Goal: Task Accomplishment & Management: Manage account settings

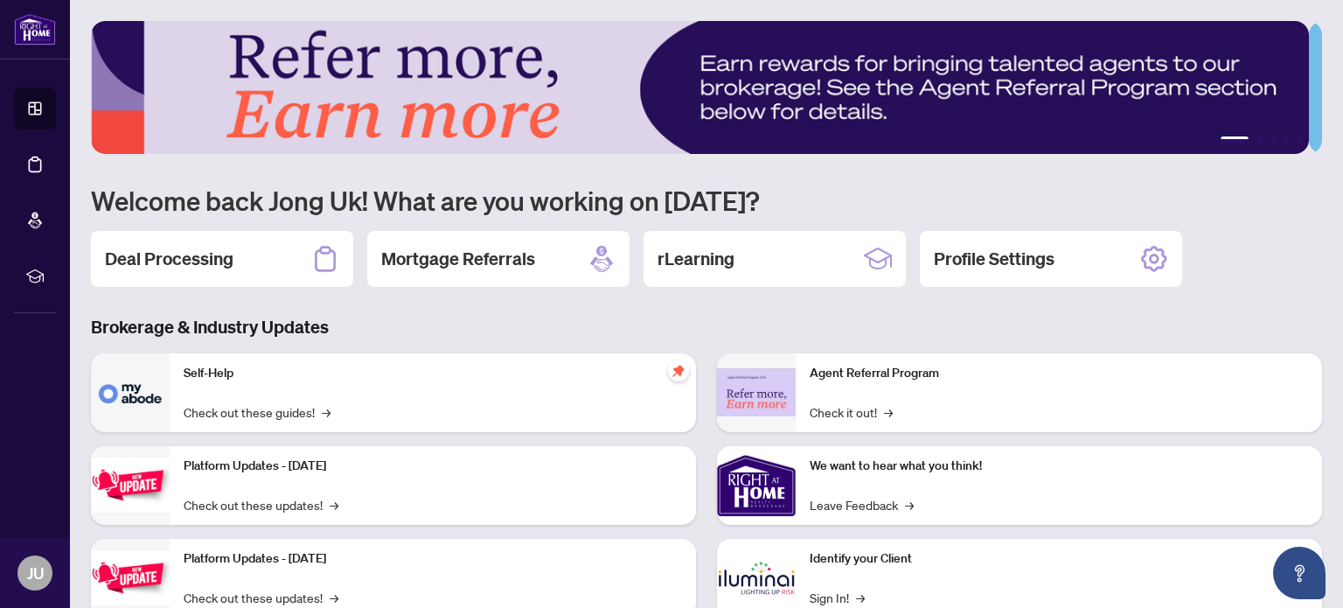
click at [196, 256] on h2 "Deal Processing" at bounding box center [169, 259] width 129 height 24
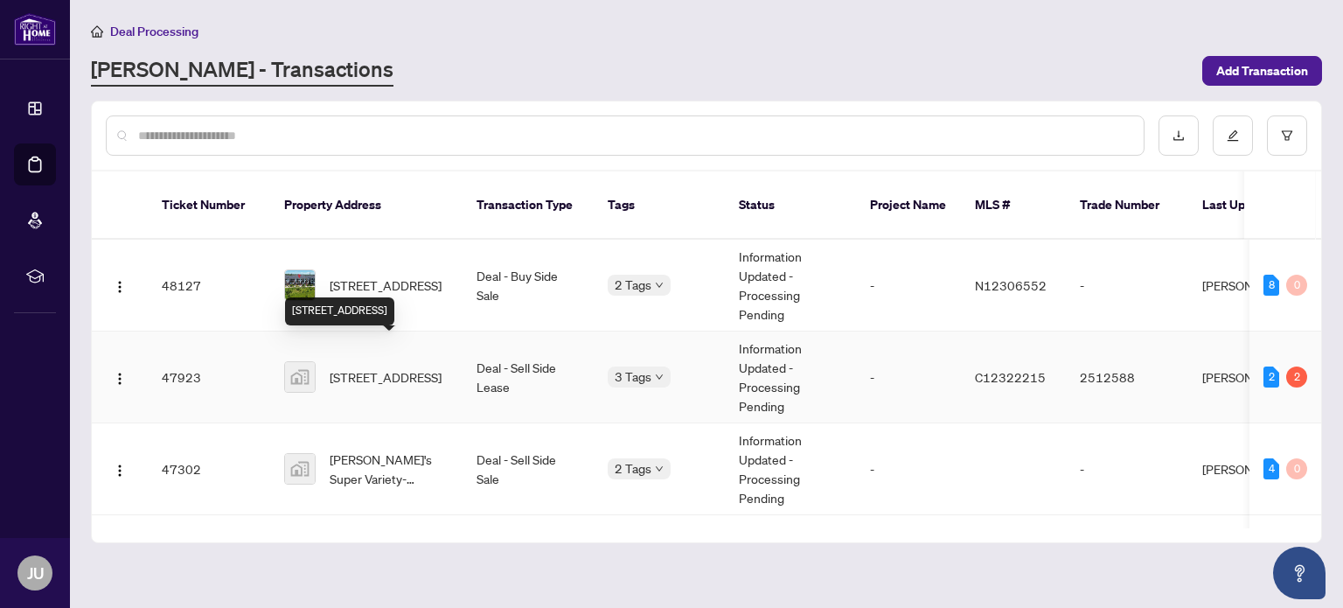
click at [389, 367] on span "[STREET_ADDRESS]" at bounding box center [386, 376] width 112 height 19
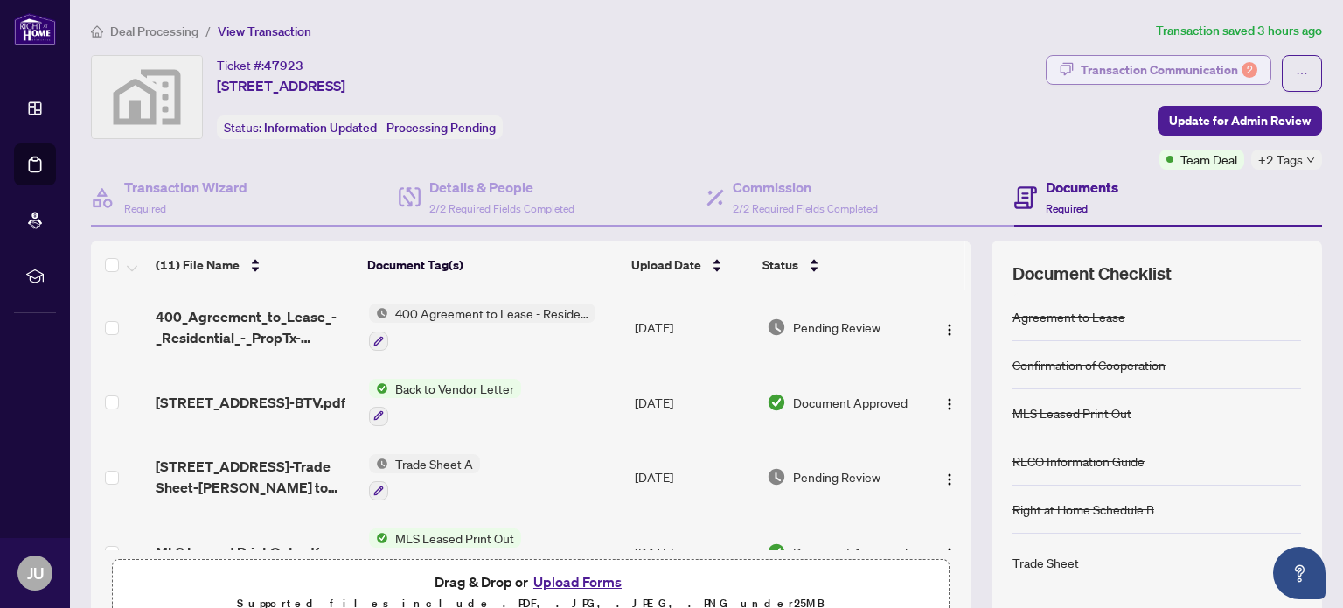
click at [1119, 71] on div "Transaction Communication 2" at bounding box center [1169, 70] width 177 height 28
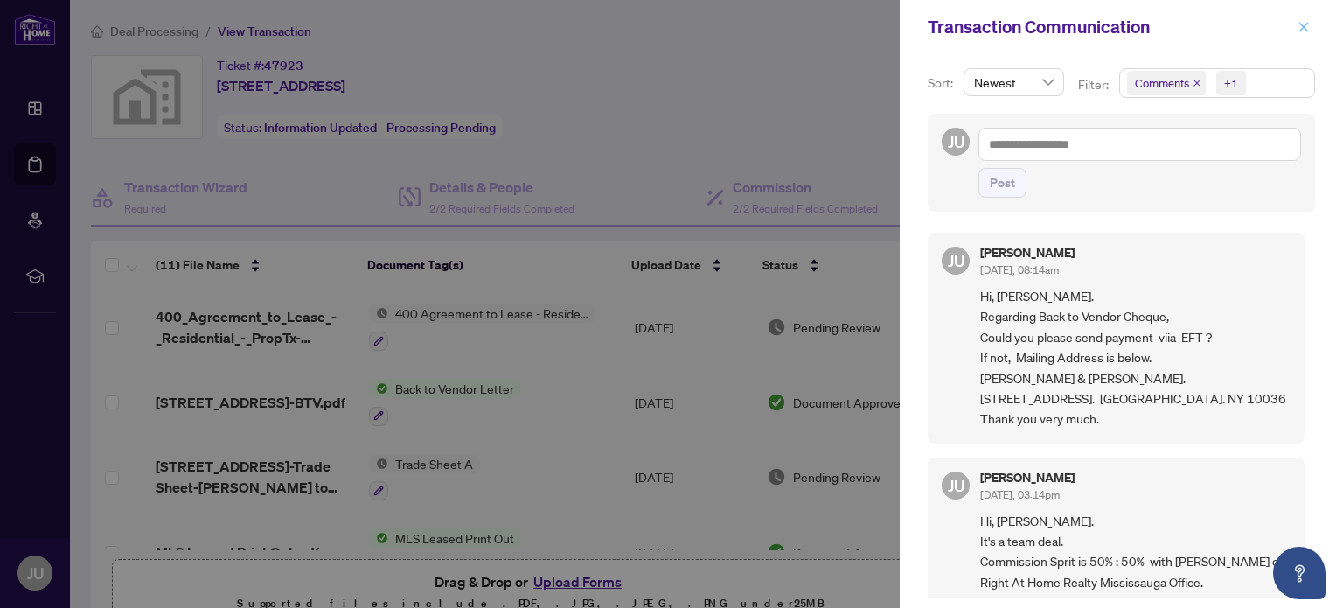
click at [1308, 28] on icon "close" at bounding box center [1303, 27] width 12 height 12
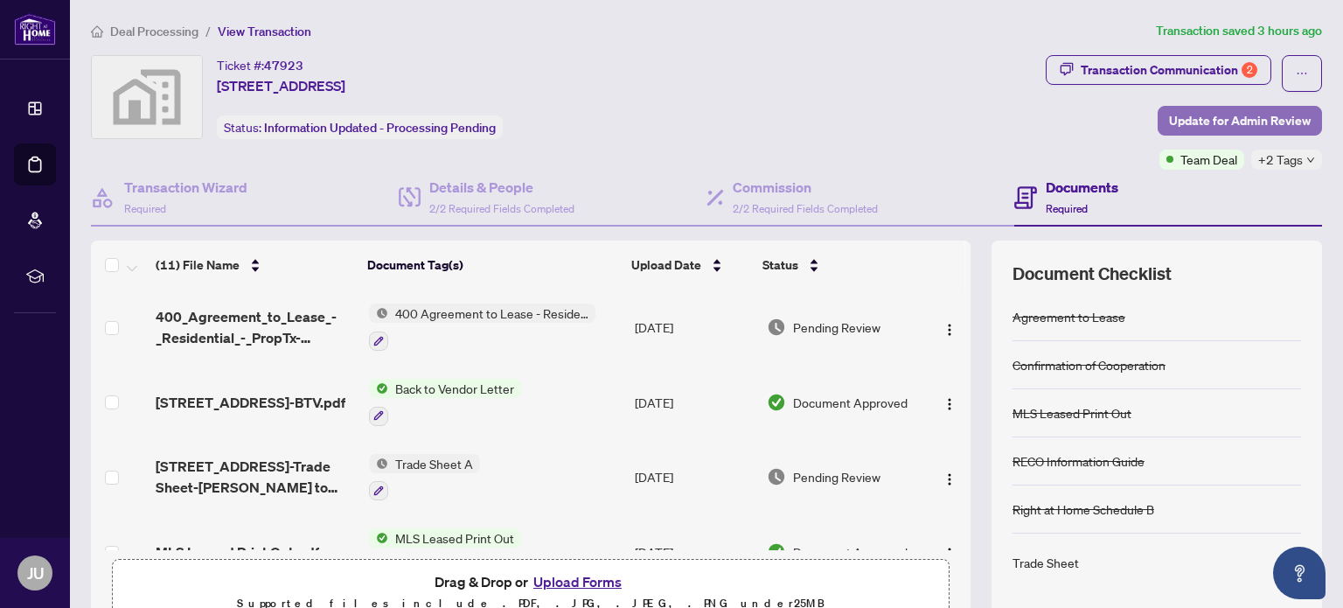
click at [1238, 115] on span "Update for Admin Review" at bounding box center [1240, 121] width 142 height 28
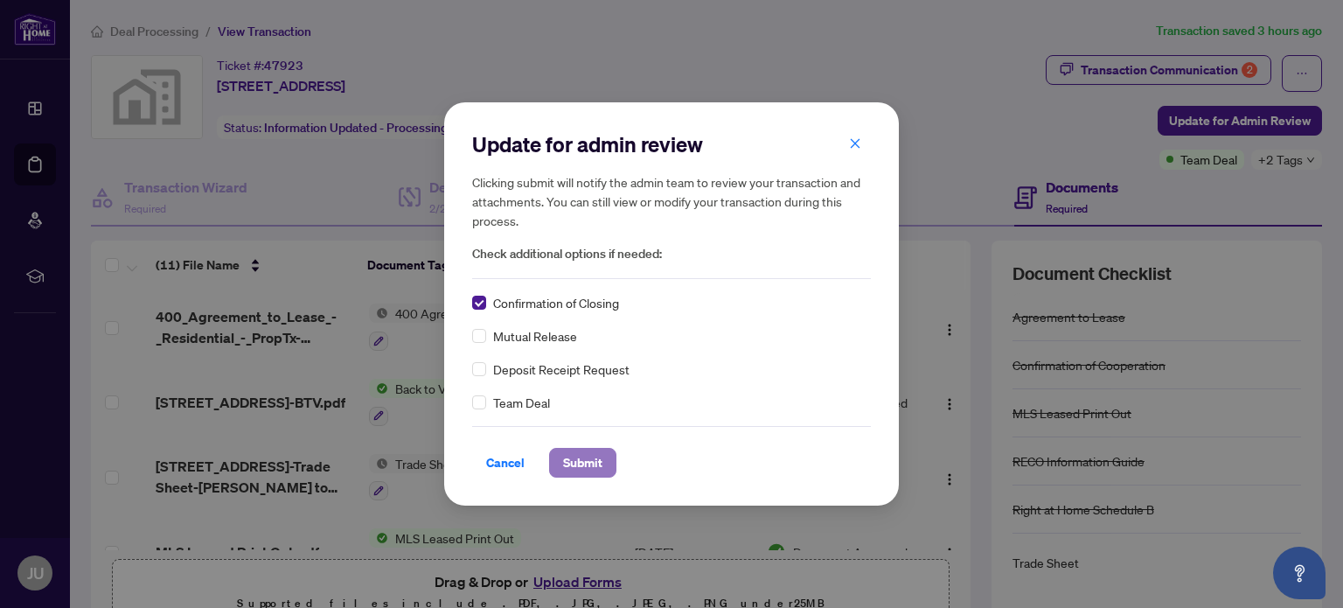
click at [596, 469] on span "Submit" at bounding box center [582, 463] width 39 height 28
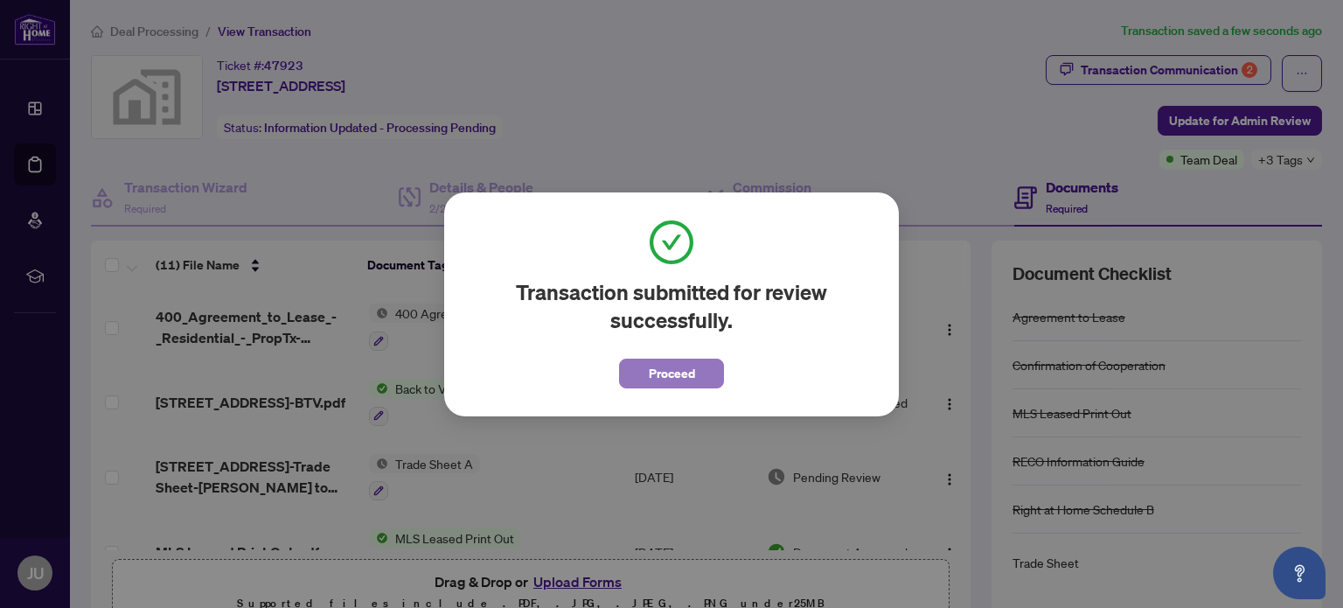
click at [692, 370] on span "Proceed" at bounding box center [672, 373] width 46 height 28
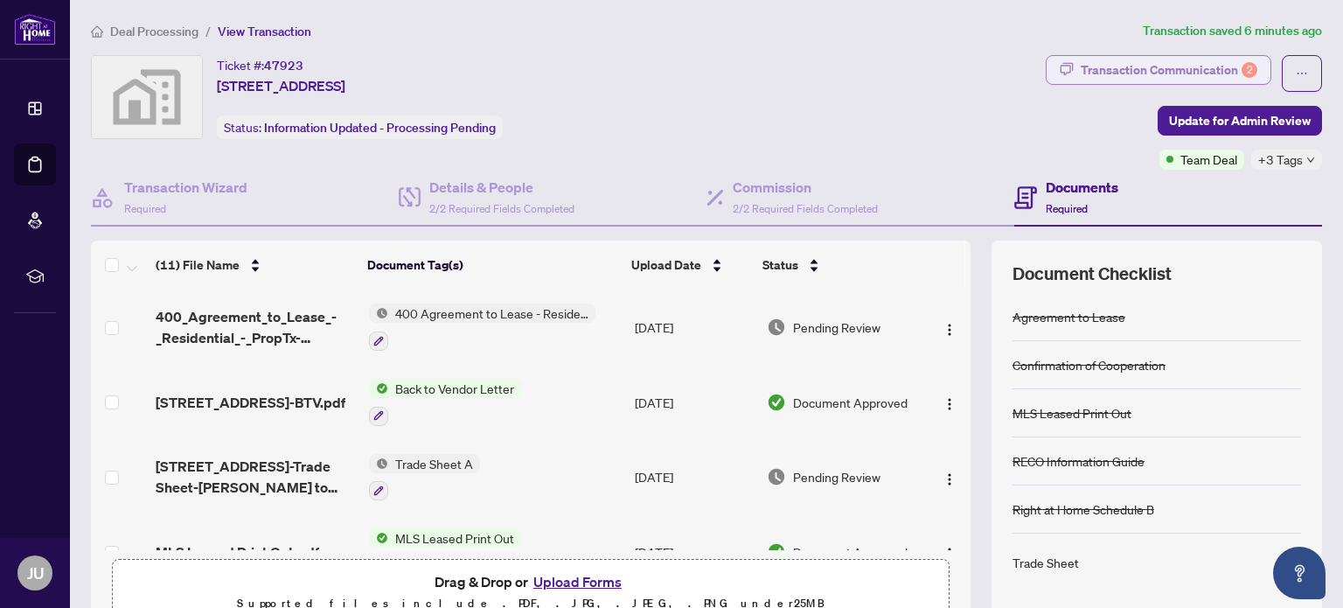
click at [1126, 68] on div "Transaction Communication 2" at bounding box center [1169, 70] width 177 height 28
